Goal: Navigation & Orientation: Understand site structure

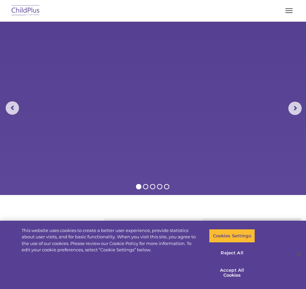
select select "MEDIUM"
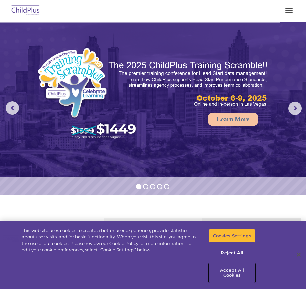
click at [232, 274] on button "Accept All Cookies" at bounding box center [232, 273] width 46 height 19
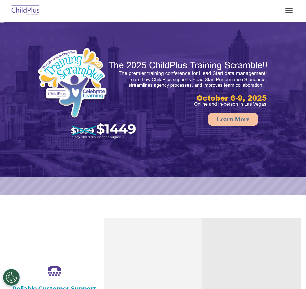
select select "MEDIUM"
click at [290, 11] on button "button" at bounding box center [289, 10] width 14 height 11
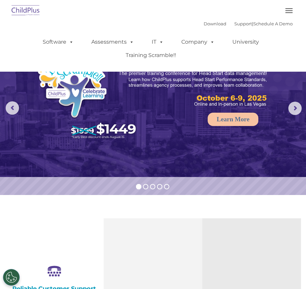
click at [286, 14] on button "button" at bounding box center [289, 10] width 14 height 11
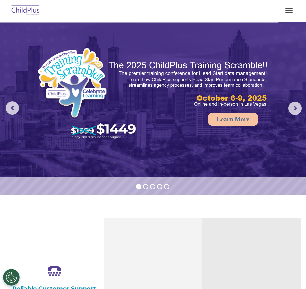
click at [286, 14] on button "button" at bounding box center [289, 10] width 14 height 11
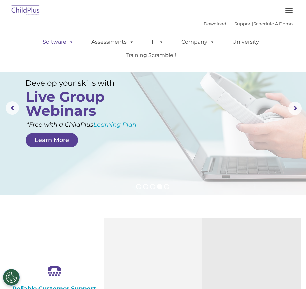
click at [66, 44] on span at bounding box center [69, 42] width 7 height 6
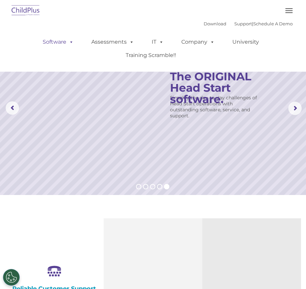
click at [66, 44] on span at bounding box center [69, 42] width 7 height 6
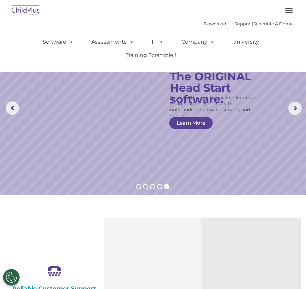
click at [289, 12] on button "button" at bounding box center [289, 10] width 14 height 11
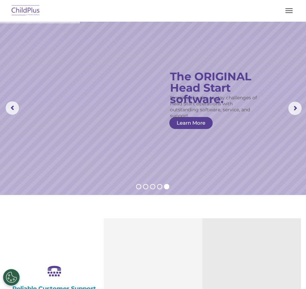
click at [289, 12] on button "button" at bounding box center [289, 10] width 14 height 11
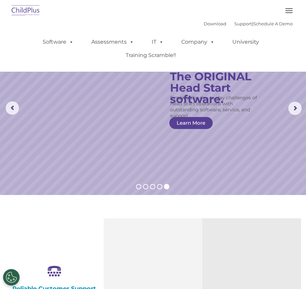
scroll to position [75, 0]
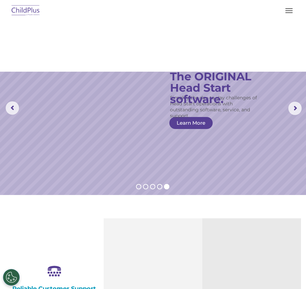
click at [21, 16] on img at bounding box center [25, 11] width 31 height 16
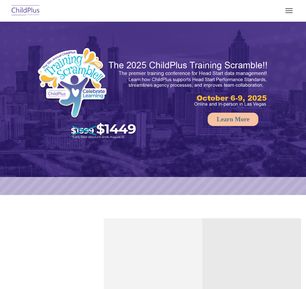
select select "MEDIUM"
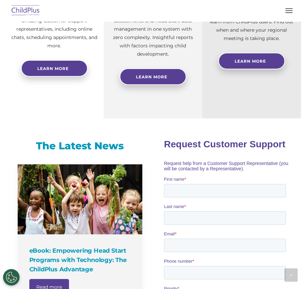
scroll to position [302, 0]
